Goal: Task Accomplishment & Management: Manage account settings

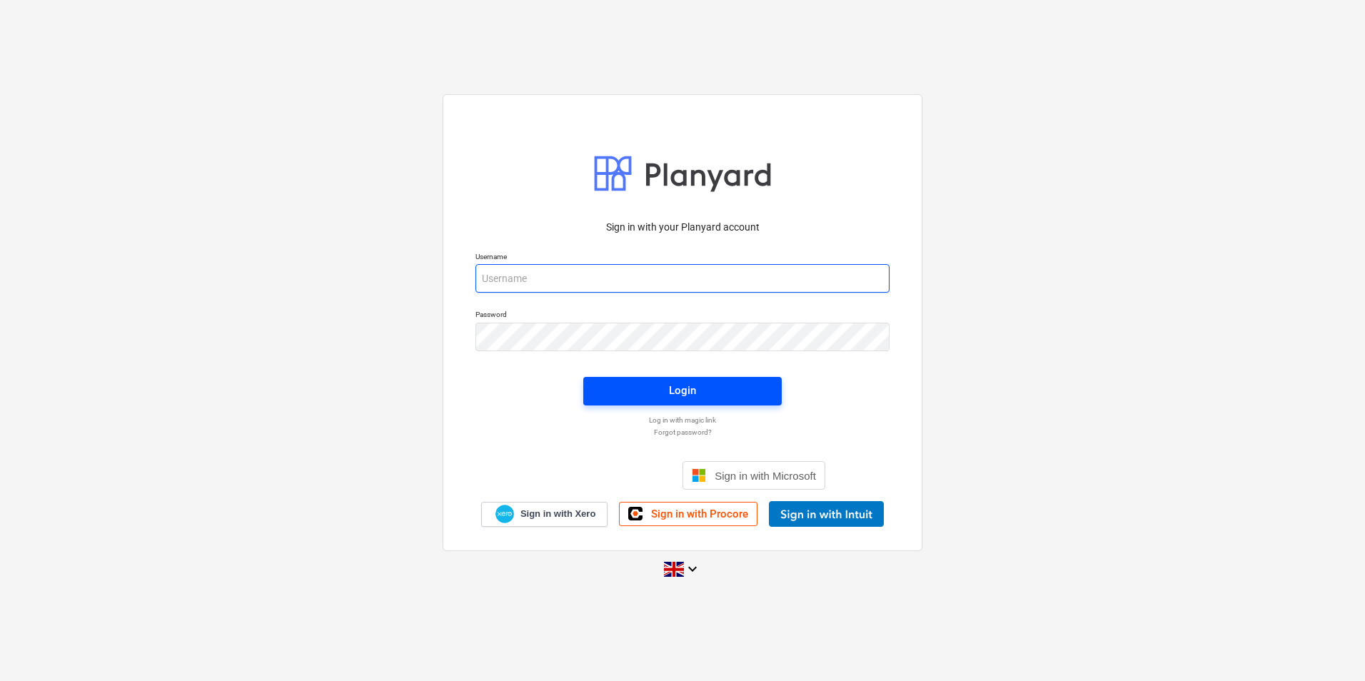
type input "[EMAIL_ADDRESS][DOMAIN_NAME]"
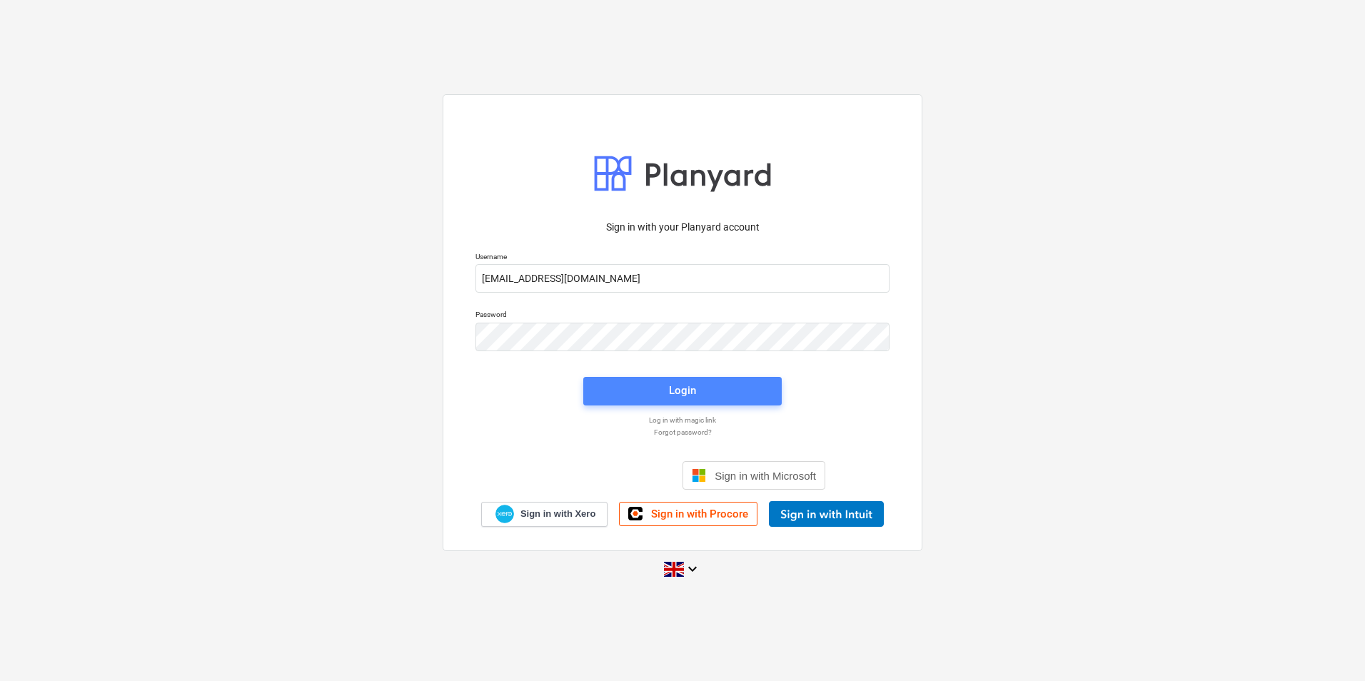
click at [673, 396] on div "Login" at bounding box center [682, 390] width 27 height 19
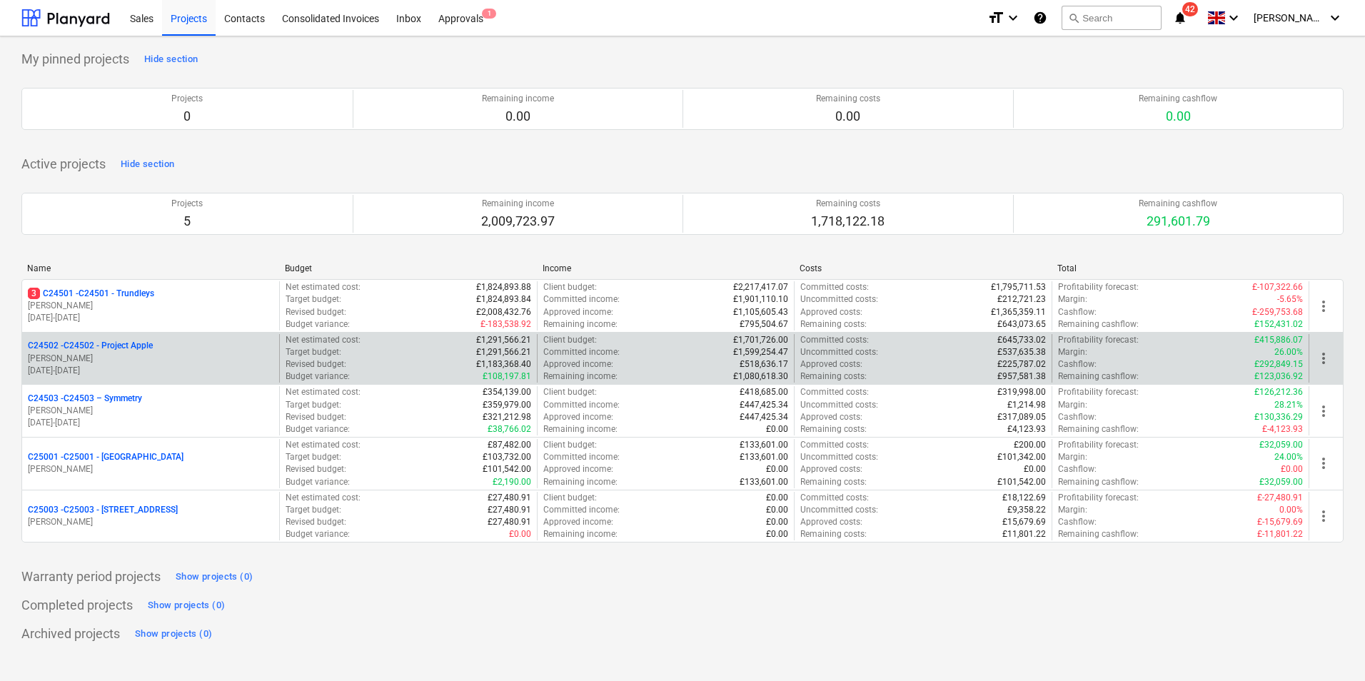
click at [121, 348] on p "C24502 - C24502 - Project Apple" at bounding box center [90, 346] width 125 height 12
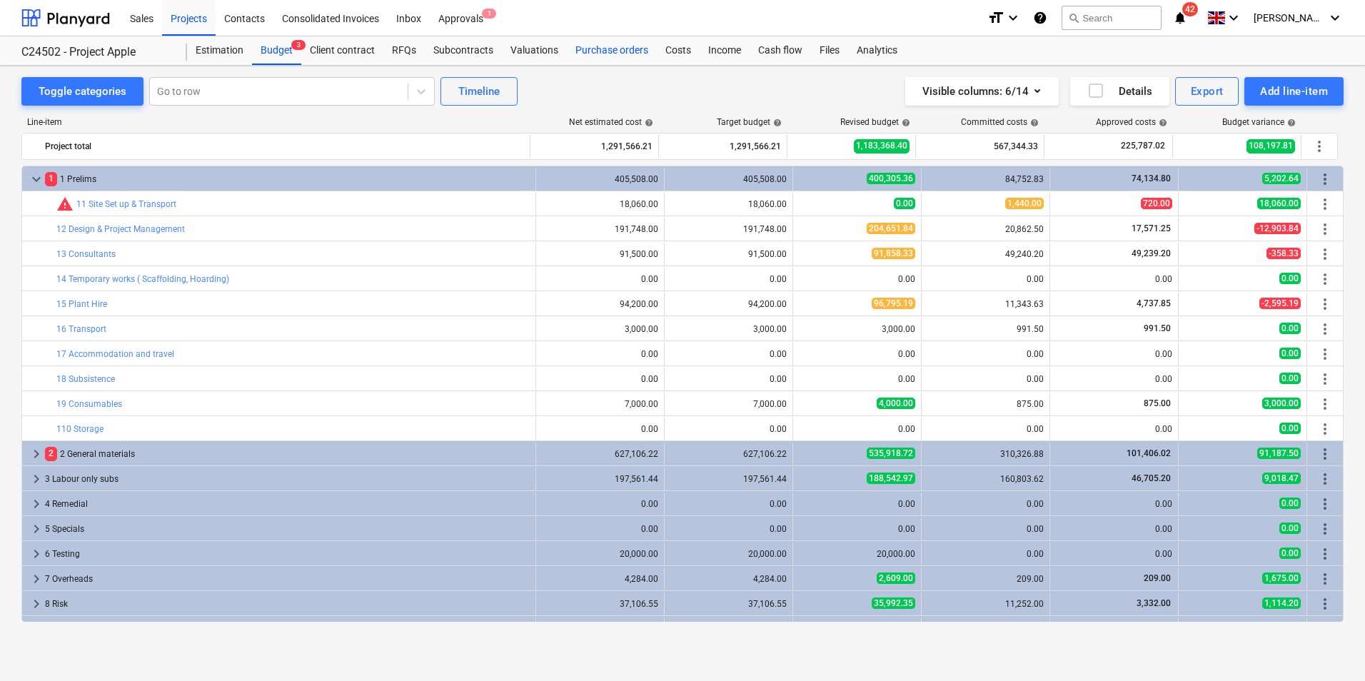
click at [618, 51] on div "Purchase orders" at bounding box center [612, 50] width 90 height 29
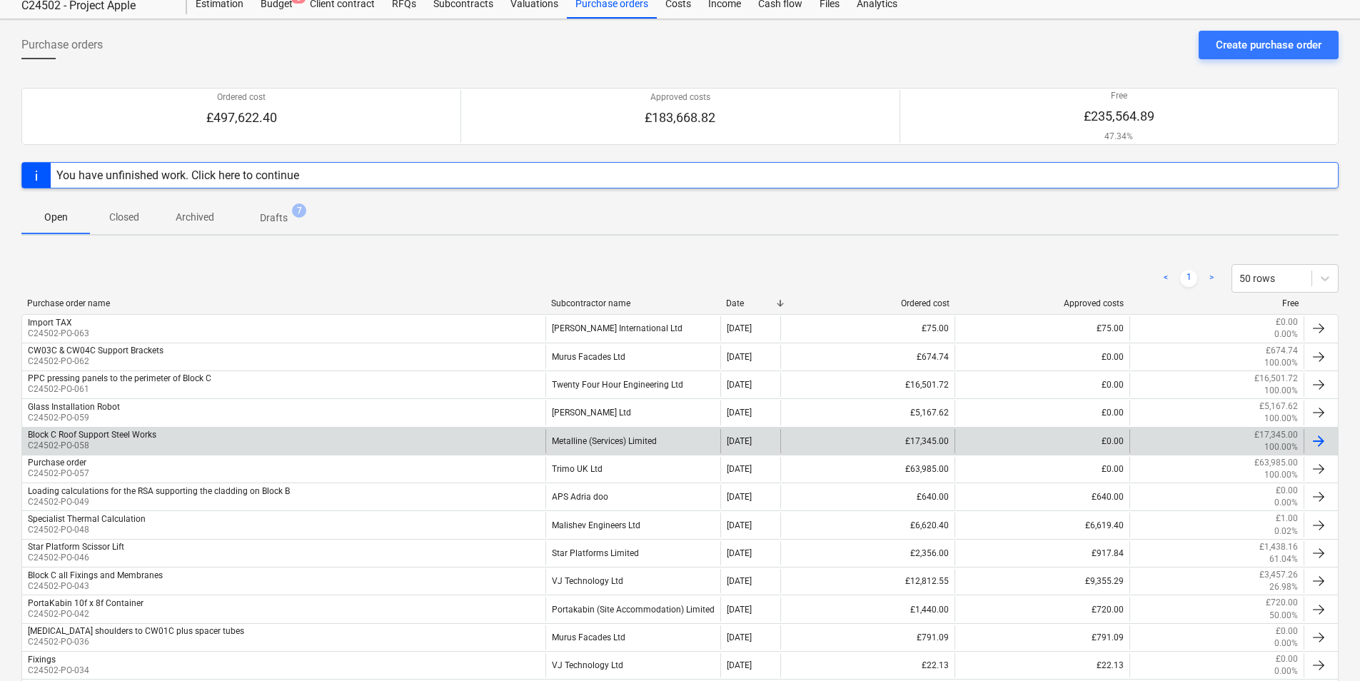
scroll to position [71, 0]
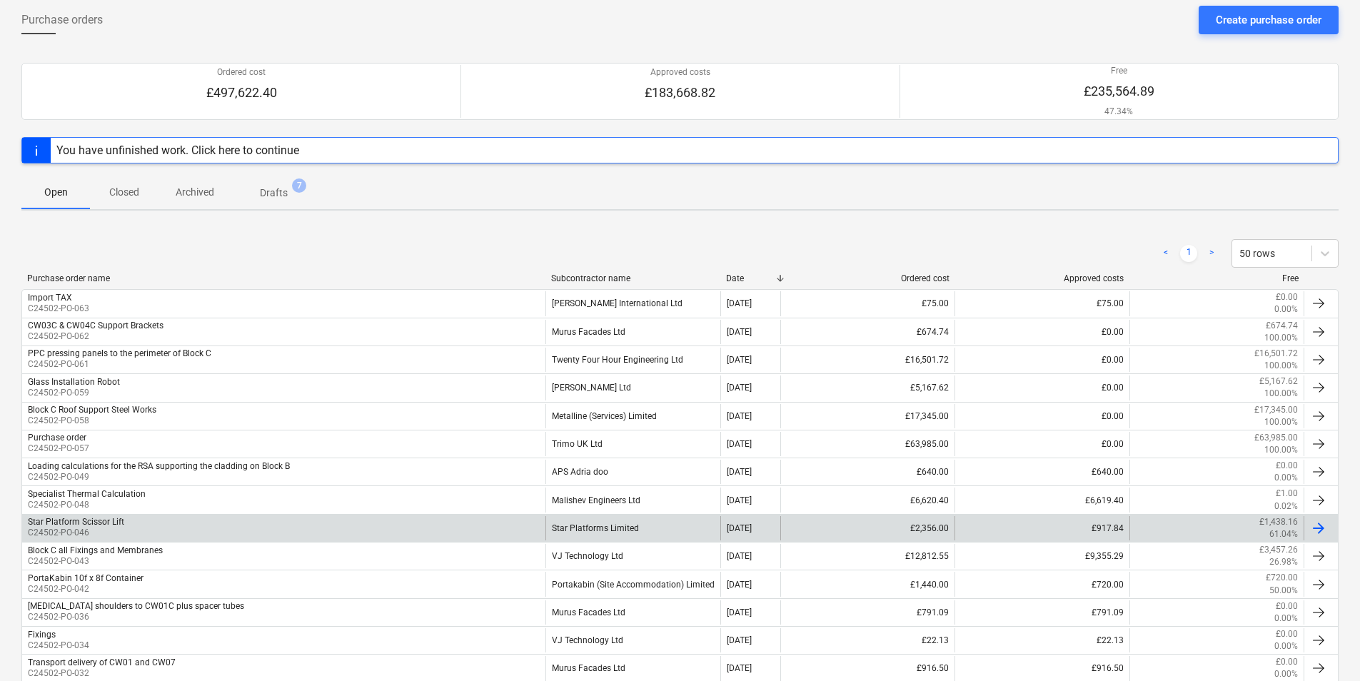
click at [620, 529] on div "Star Platforms Limited" at bounding box center [633, 528] width 174 height 24
